Goal: Transaction & Acquisition: Book appointment/travel/reservation

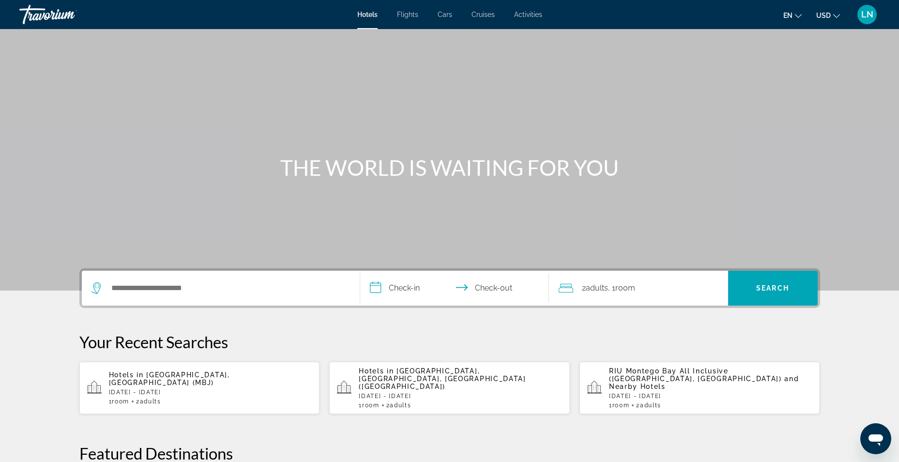
click at [520, 14] on span "Activities" at bounding box center [528, 15] width 28 height 8
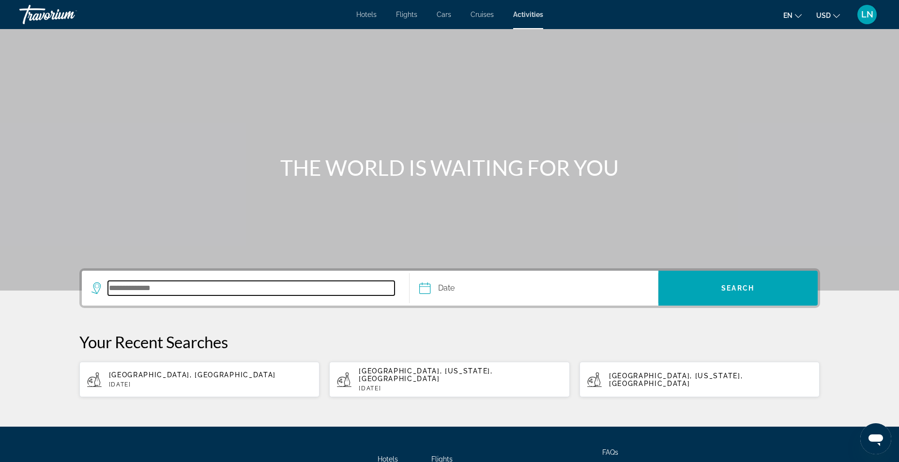
click at [253, 286] on input "Search destination" at bounding box center [251, 288] width 287 height 15
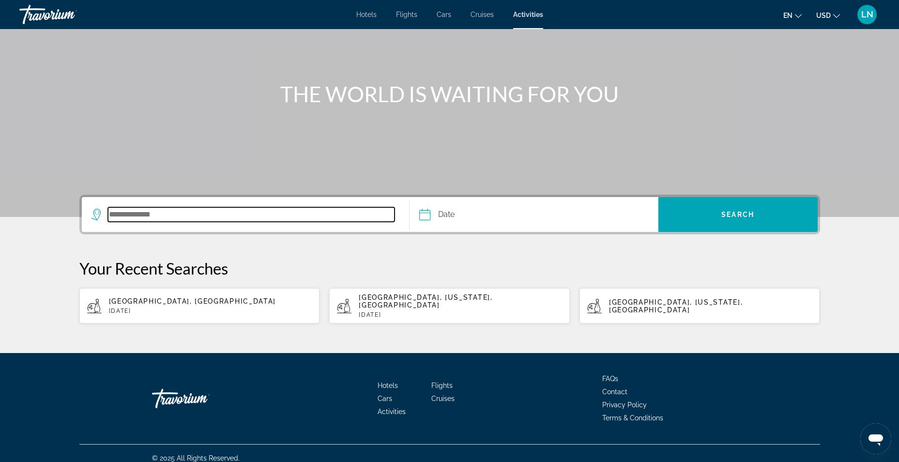
scroll to position [75, 0]
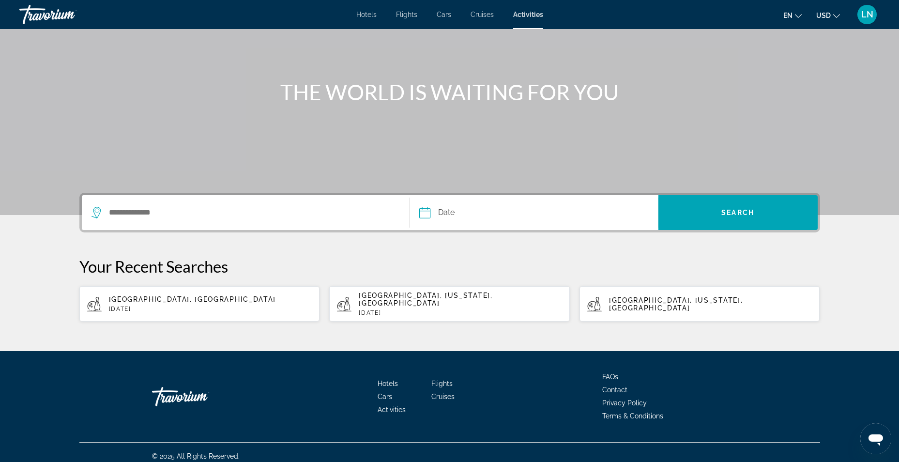
click at [208, 305] on p "[DATE]" at bounding box center [210, 308] width 203 height 7
type input "**********"
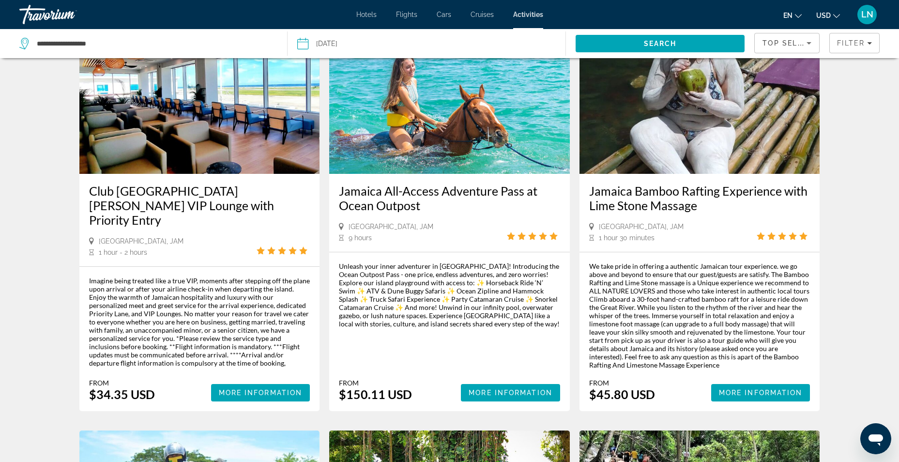
scroll to position [145, 0]
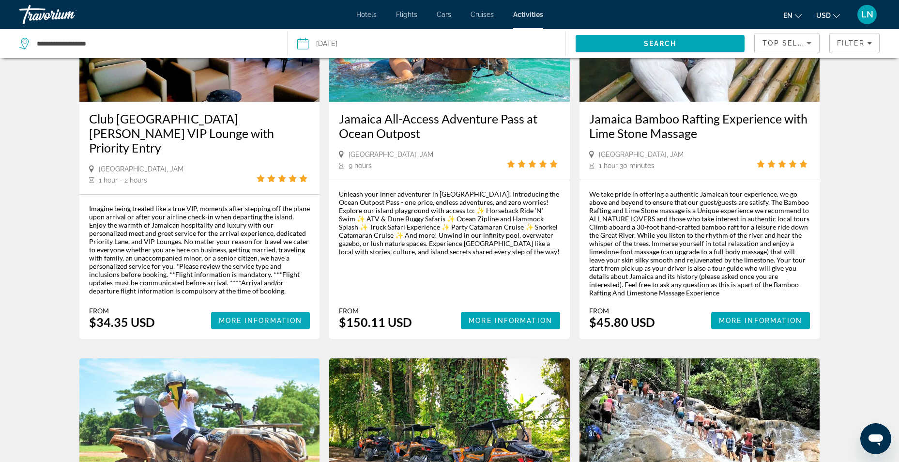
click at [246, 316] on span "Main content" at bounding box center [260, 320] width 99 height 23
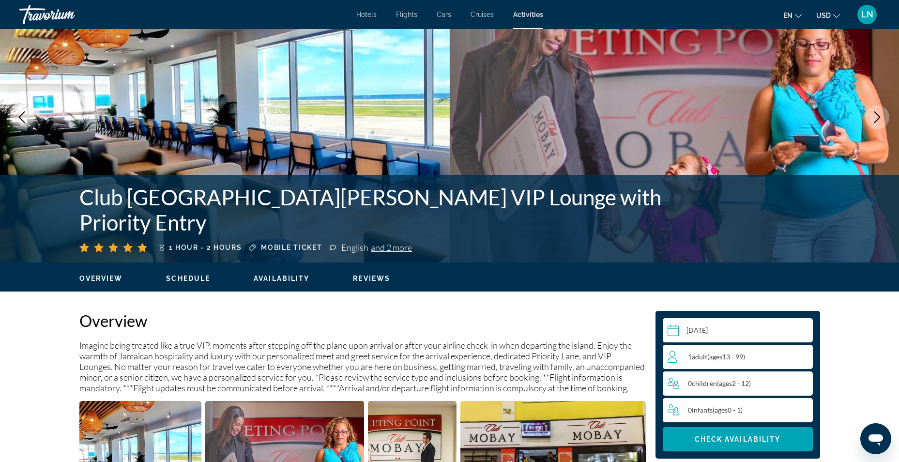
scroll to position [145, 0]
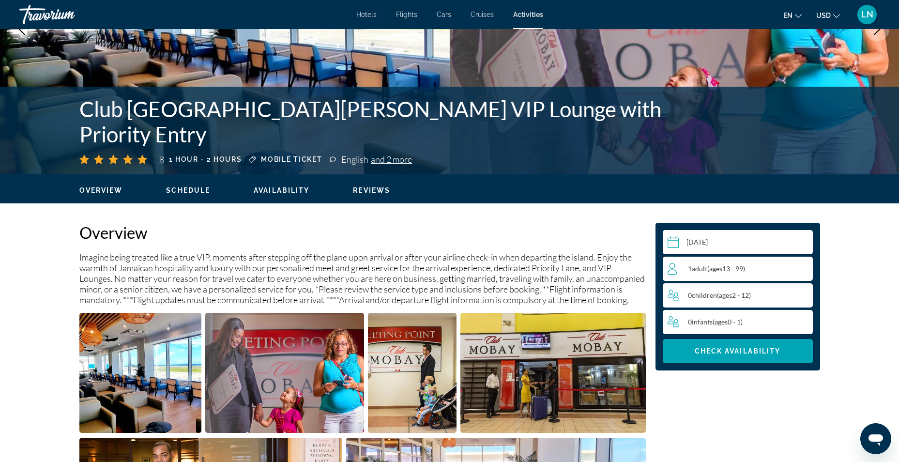
click at [722, 265] on span "ages" at bounding box center [715, 268] width 13 height 8
click at [807, 267] on div "1 Adult Adults ( ages [DEMOGRAPHIC_DATA]) min : 1, max : 9" at bounding box center [739, 268] width 145 height 15
click at [805, 267] on icon "Increment adults" at bounding box center [802, 268] width 9 height 12
click at [755, 353] on span "Check Availability" at bounding box center [737, 351] width 86 height 8
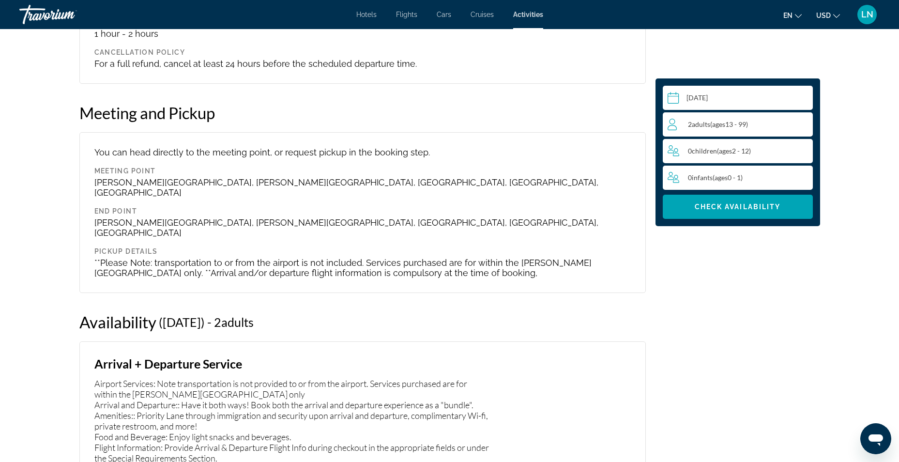
scroll to position [1350, 0]
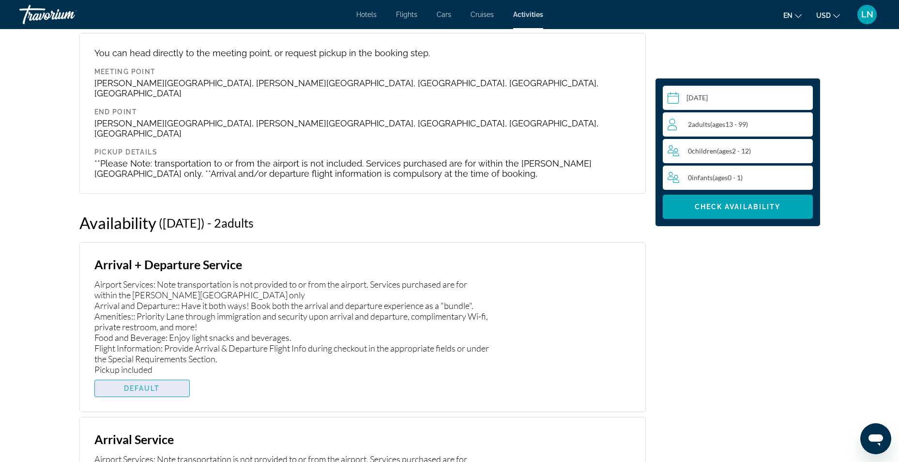
click at [146, 384] on span "DEFAULT" at bounding box center [142, 388] width 36 height 8
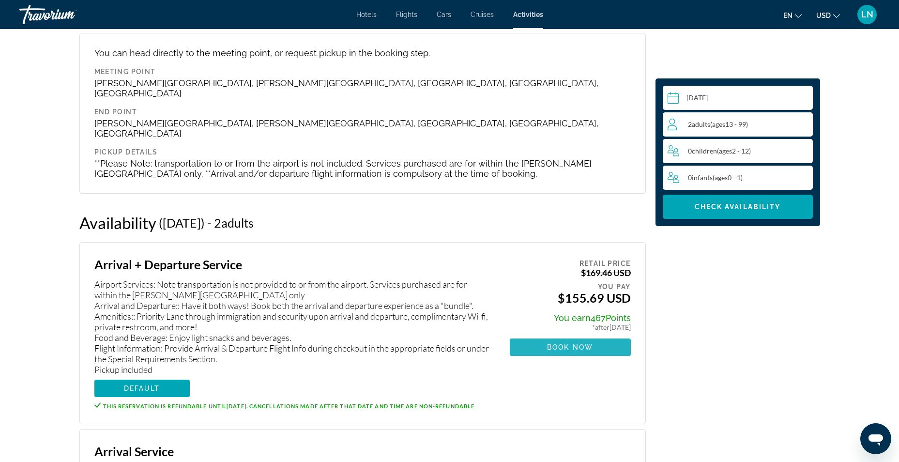
click at [562, 343] on span "Book now" at bounding box center [570, 347] width 46 height 8
